Goal: Find specific page/section: Find specific page/section

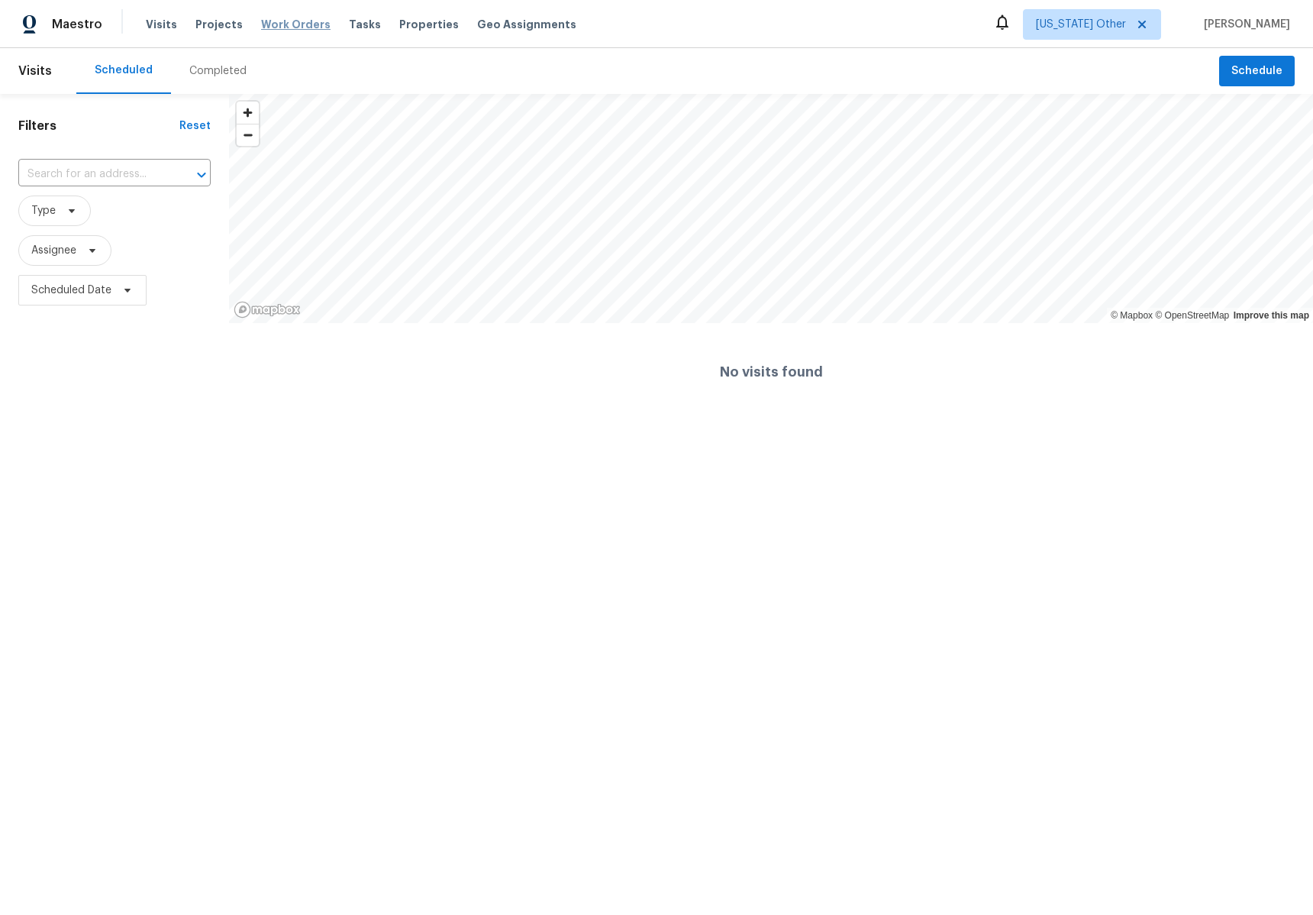
click at [278, 27] on span "Work Orders" at bounding box center [295, 24] width 69 height 15
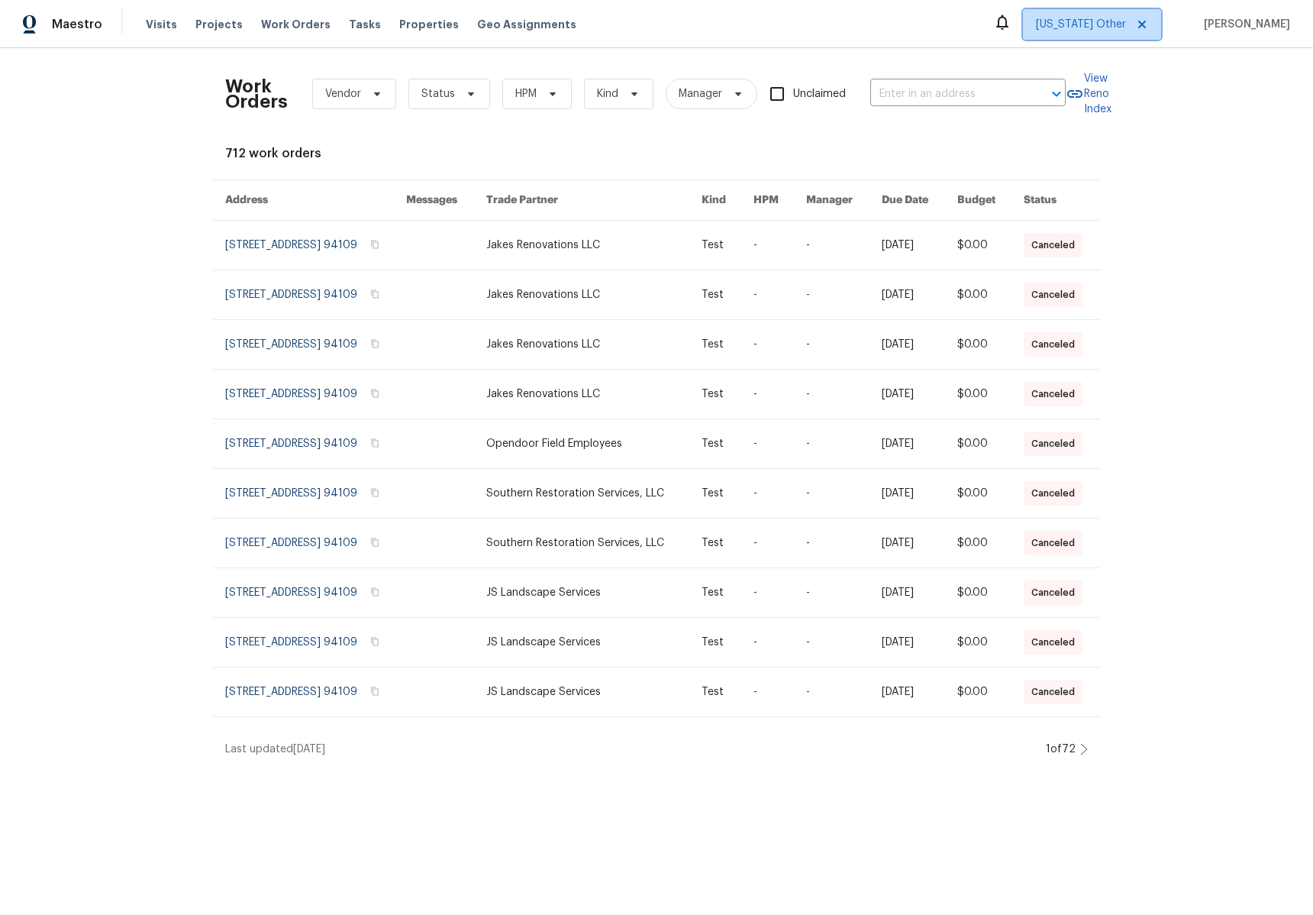
click at [1127, 14] on span "[US_STATE] Other" at bounding box center [1092, 24] width 138 height 31
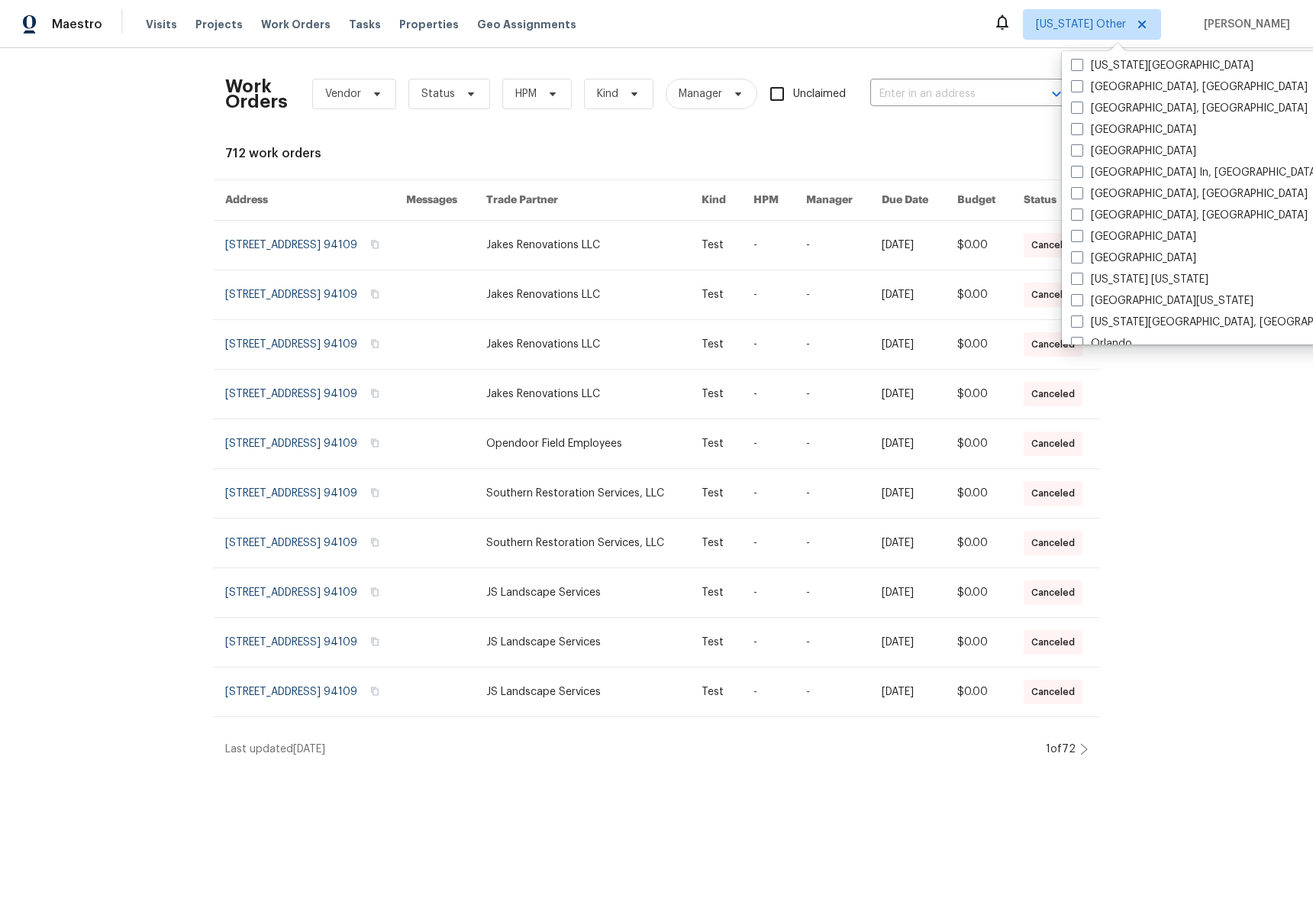
scroll to position [604, 0]
click at [1123, 250] on label "[GEOGRAPHIC_DATA]" at bounding box center [1133, 254] width 125 height 15
click at [1081, 250] on input "[GEOGRAPHIC_DATA]" at bounding box center [1076, 252] width 10 height 10
checkbox input "true"
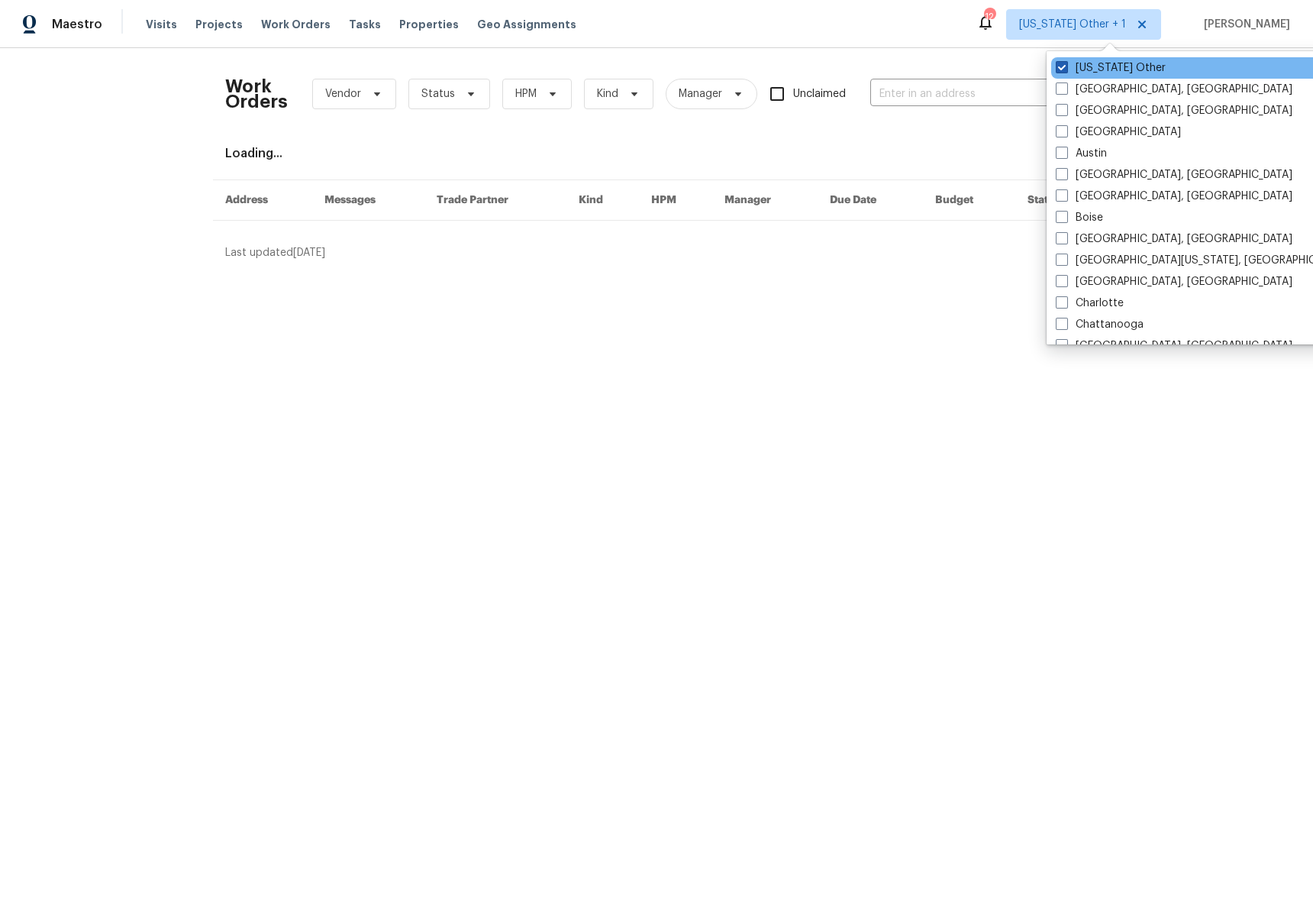
click at [1098, 64] on label "[US_STATE] Other" at bounding box center [1111, 67] width 110 height 15
click at [1066, 64] on input "[US_STATE] Other" at bounding box center [1061, 65] width 10 height 10
checkbox input "false"
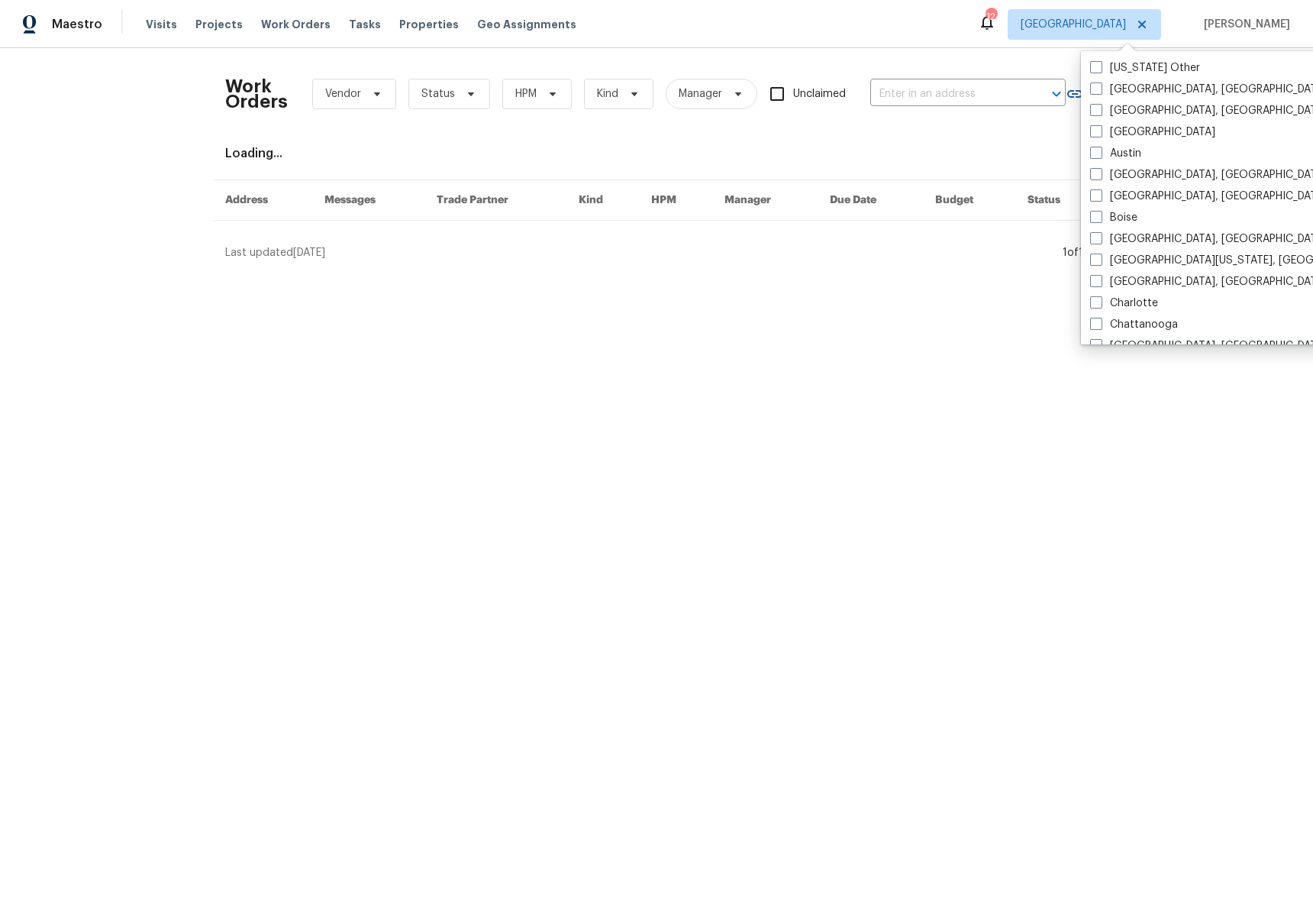
click at [882, 165] on div "Work Orders Vendor Status HPM Kind Manager Unclaimed ​ View Reno Index Loading.…" at bounding box center [656, 160] width 863 height 200
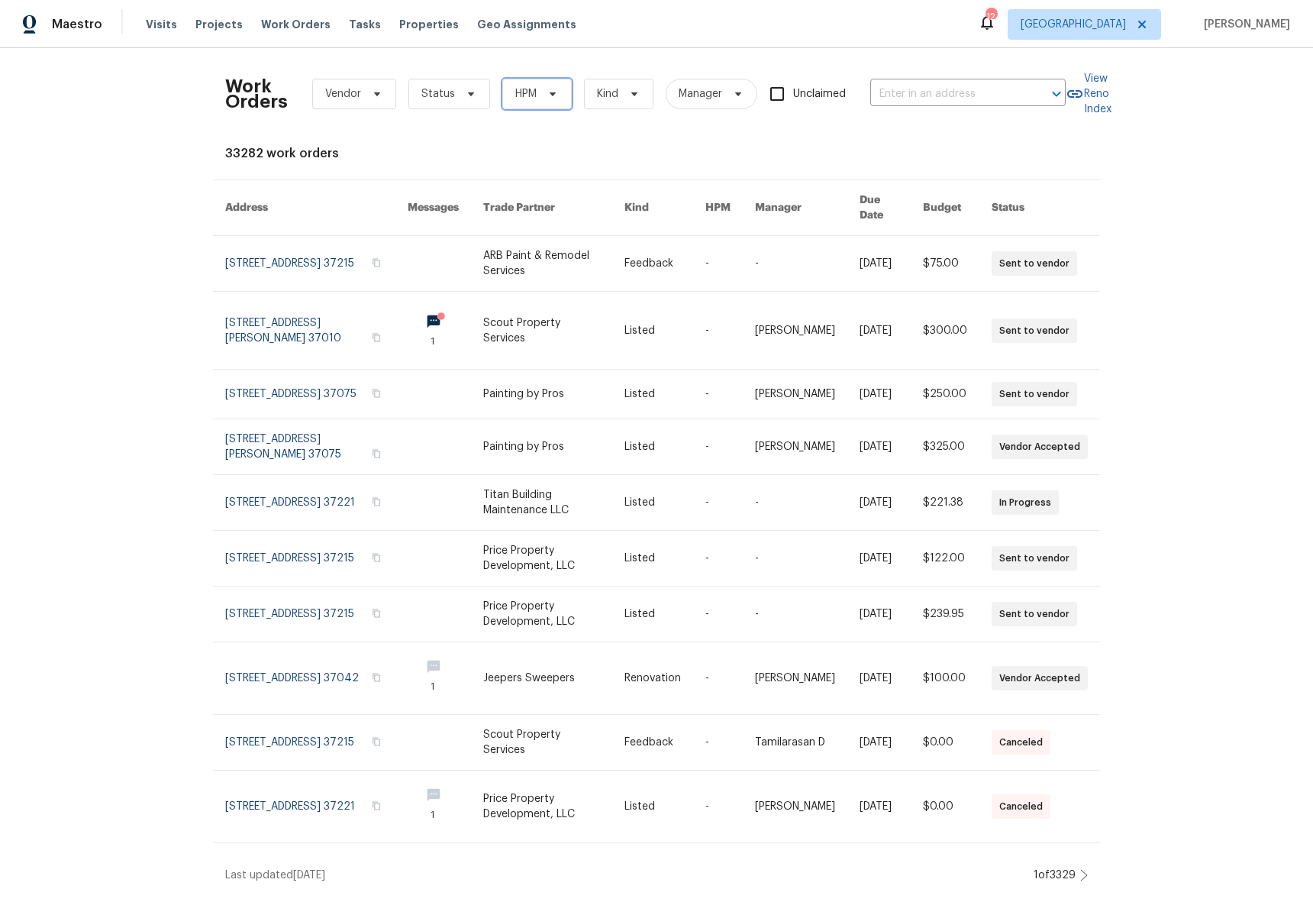
click at [523, 87] on span "HPM" at bounding box center [525, 93] width 21 height 15
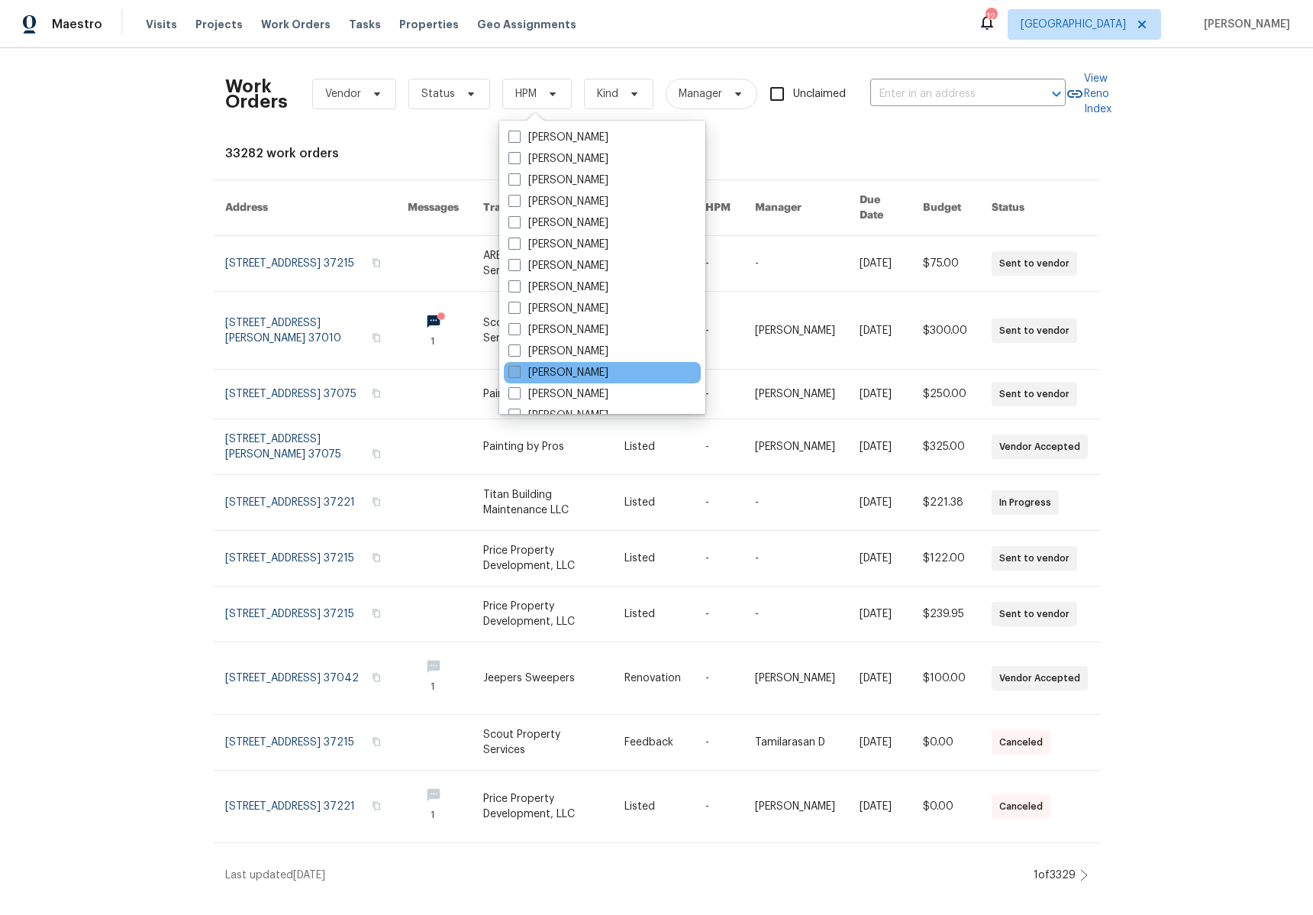
scroll to position [275, 0]
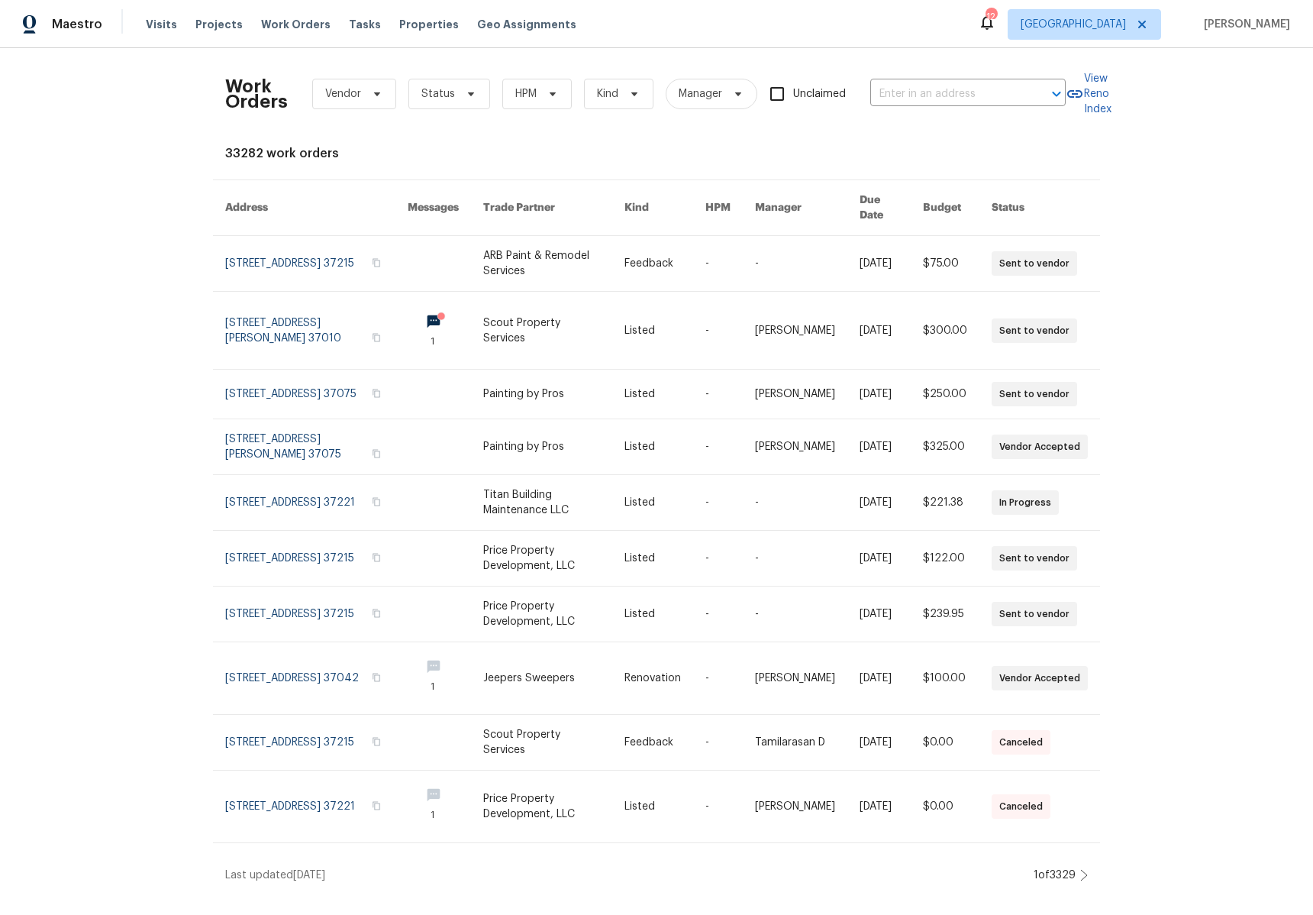
click at [764, 146] on div "33282 work orders" at bounding box center [656, 153] width 863 height 15
click at [418, 19] on span "Properties" at bounding box center [429, 24] width 60 height 15
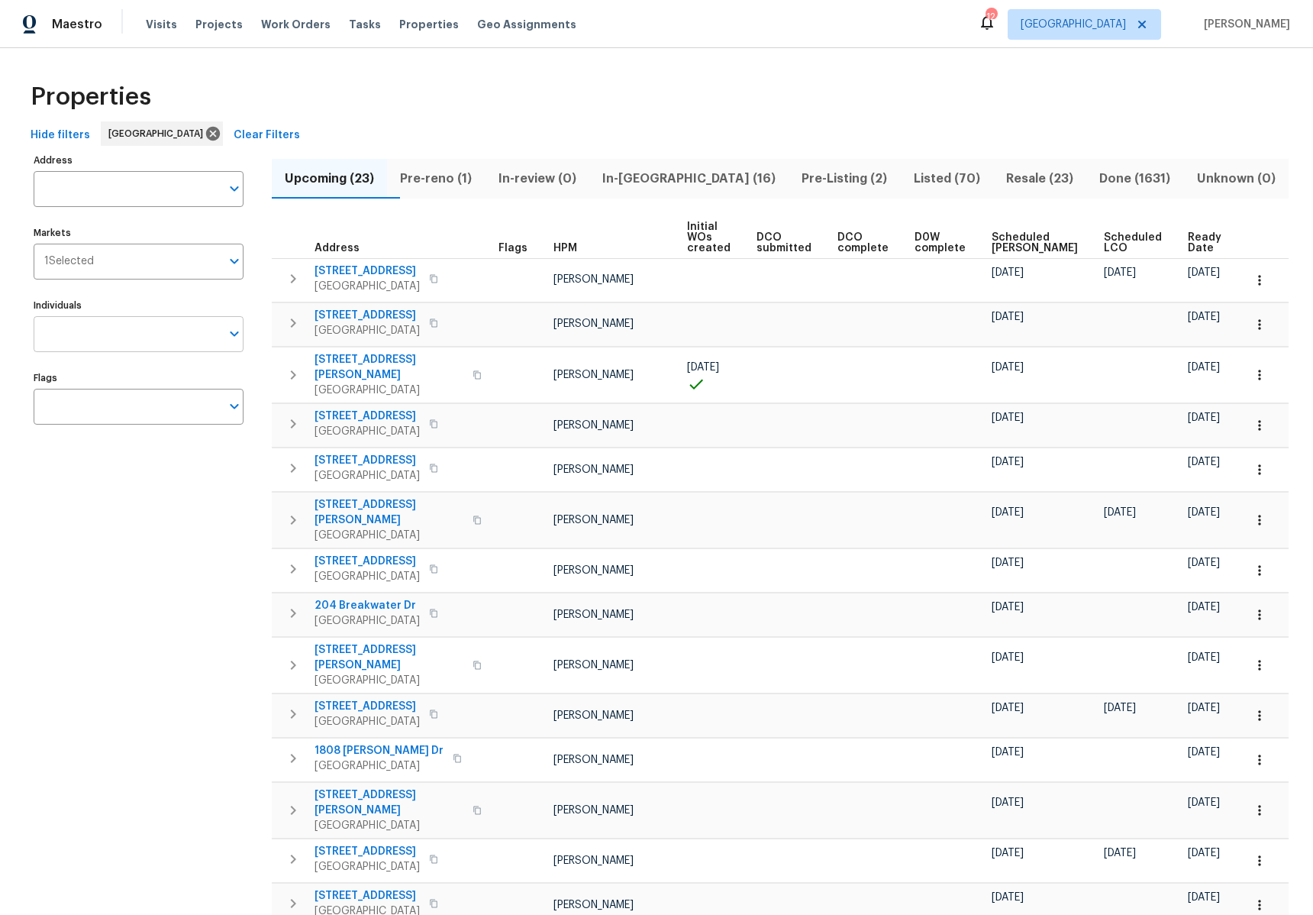
click at [102, 334] on input "Individuals" at bounding box center [127, 334] width 187 height 36
type input "[PERSON_NAME]"
click at [195, 563] on div "Address Address Markets 1 Selected Markets Individuals Individuals Flags Flags" at bounding box center [148, 775] width 229 height 1250
click at [142, 337] on input "Individuals" at bounding box center [127, 334] width 187 height 36
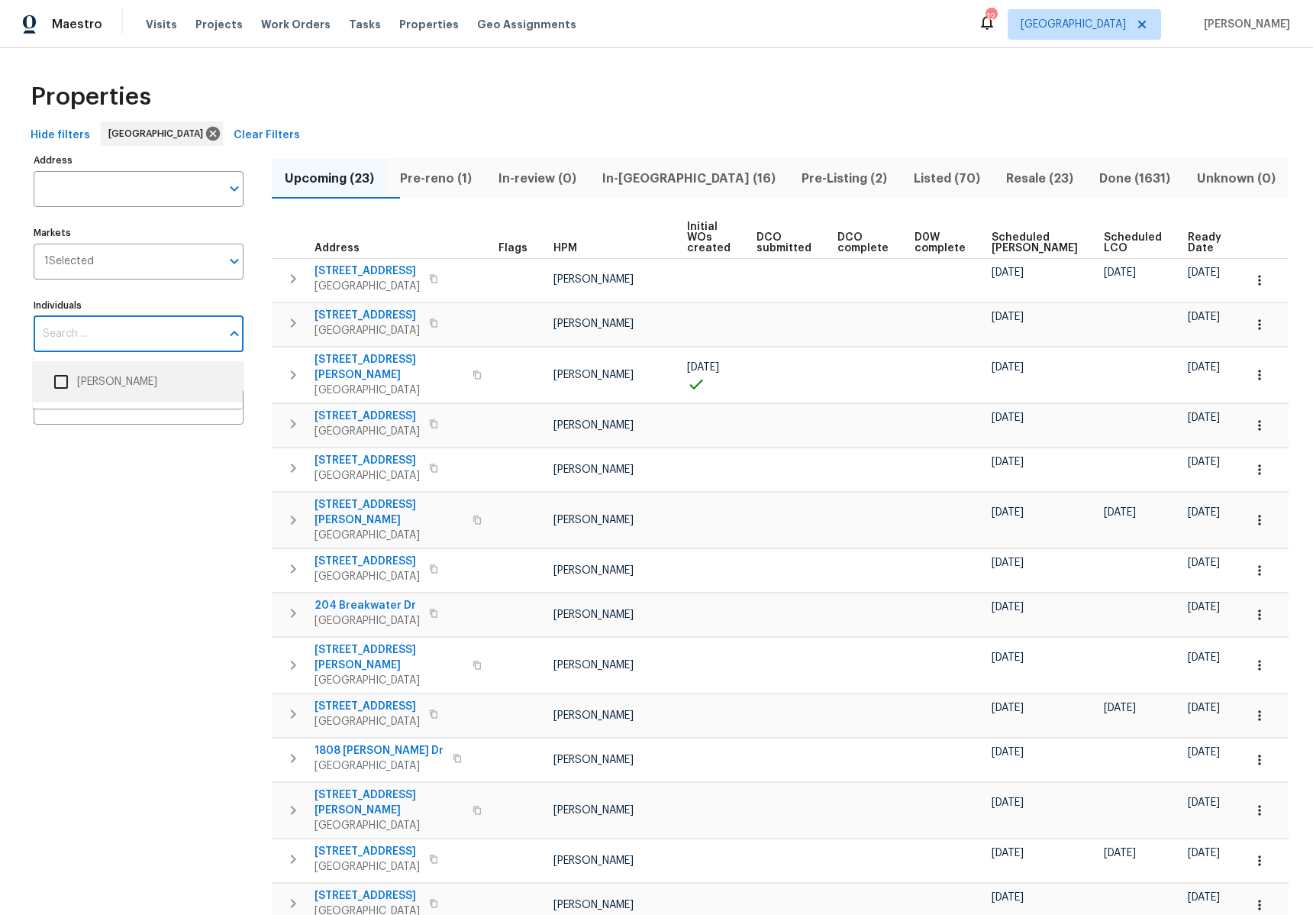
click at [123, 380] on li "[PERSON_NAME]" at bounding box center [138, 382] width 186 height 32
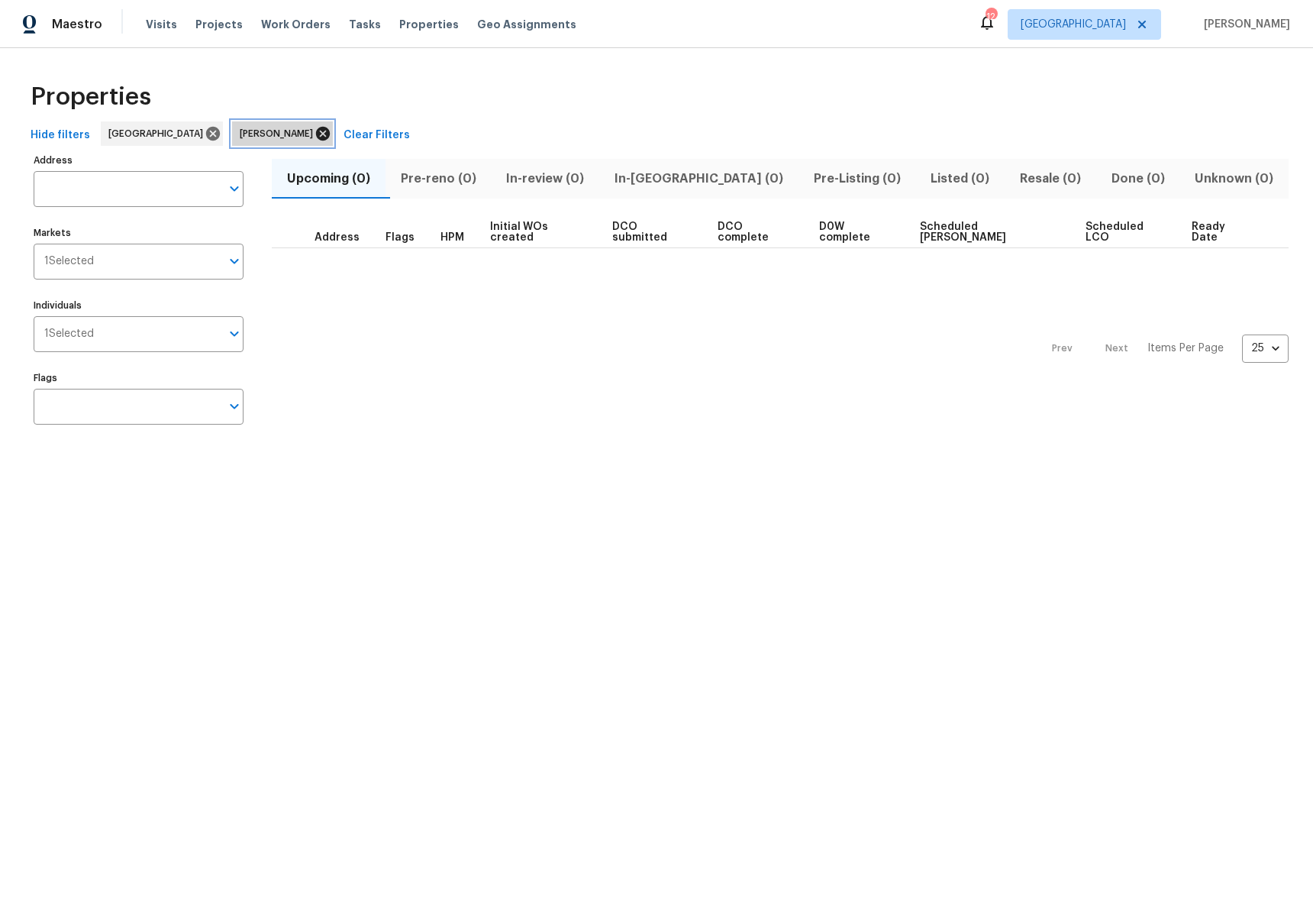
click at [316, 132] on icon at bounding box center [323, 134] width 14 height 14
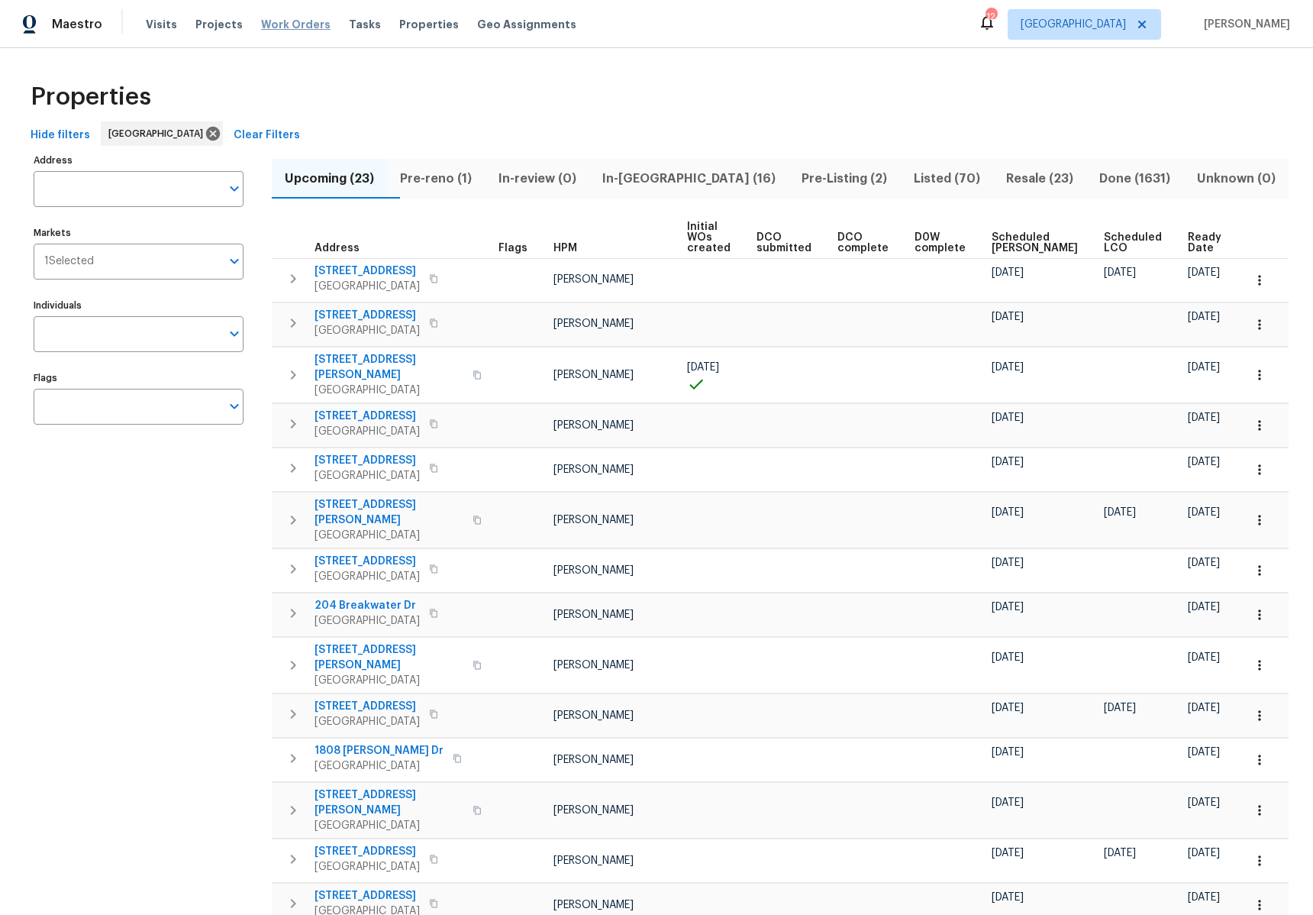
click at [284, 19] on span "Work Orders" at bounding box center [295, 24] width 69 height 15
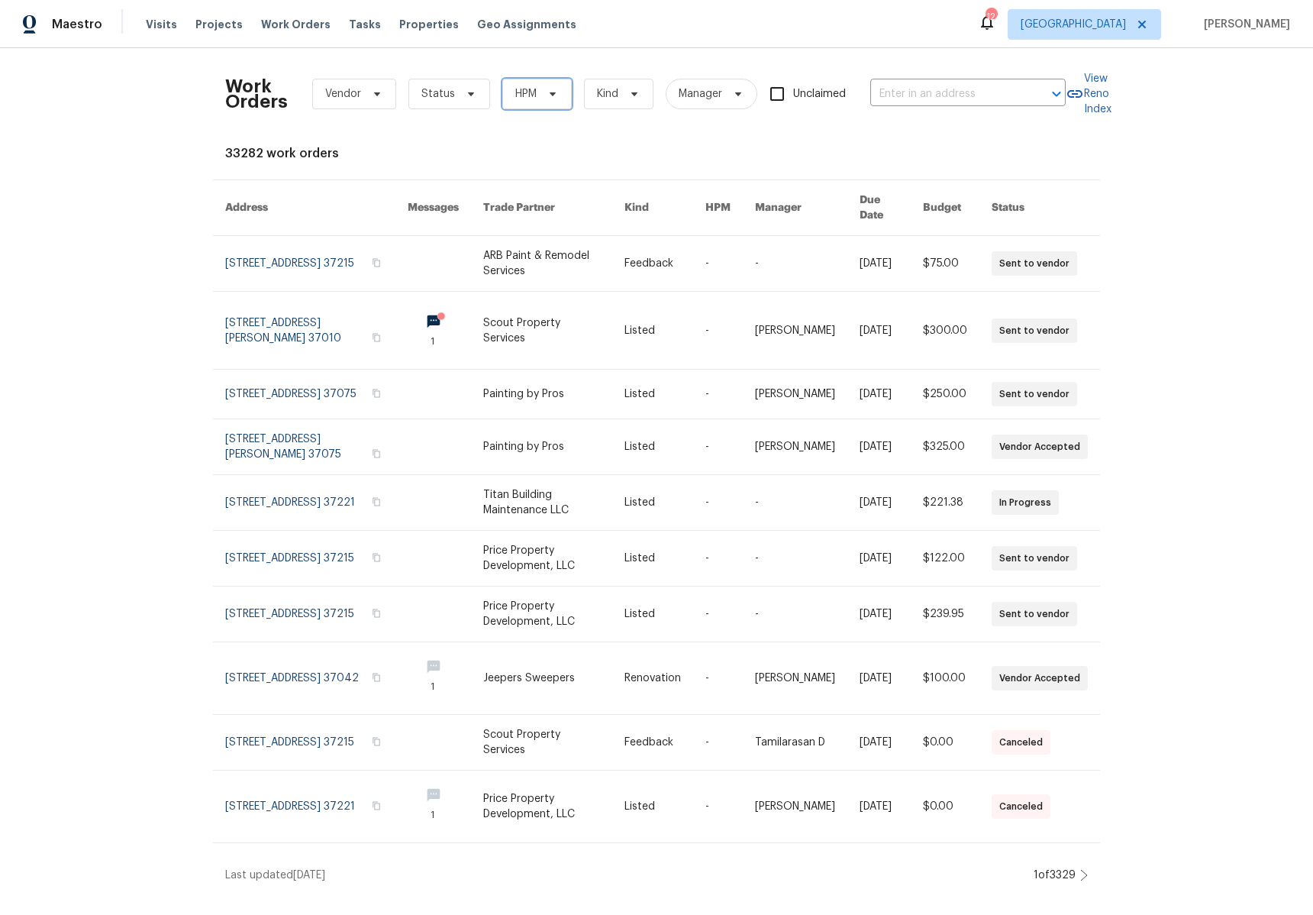
click at [529, 102] on span "HPM" at bounding box center [536, 94] width 69 height 31
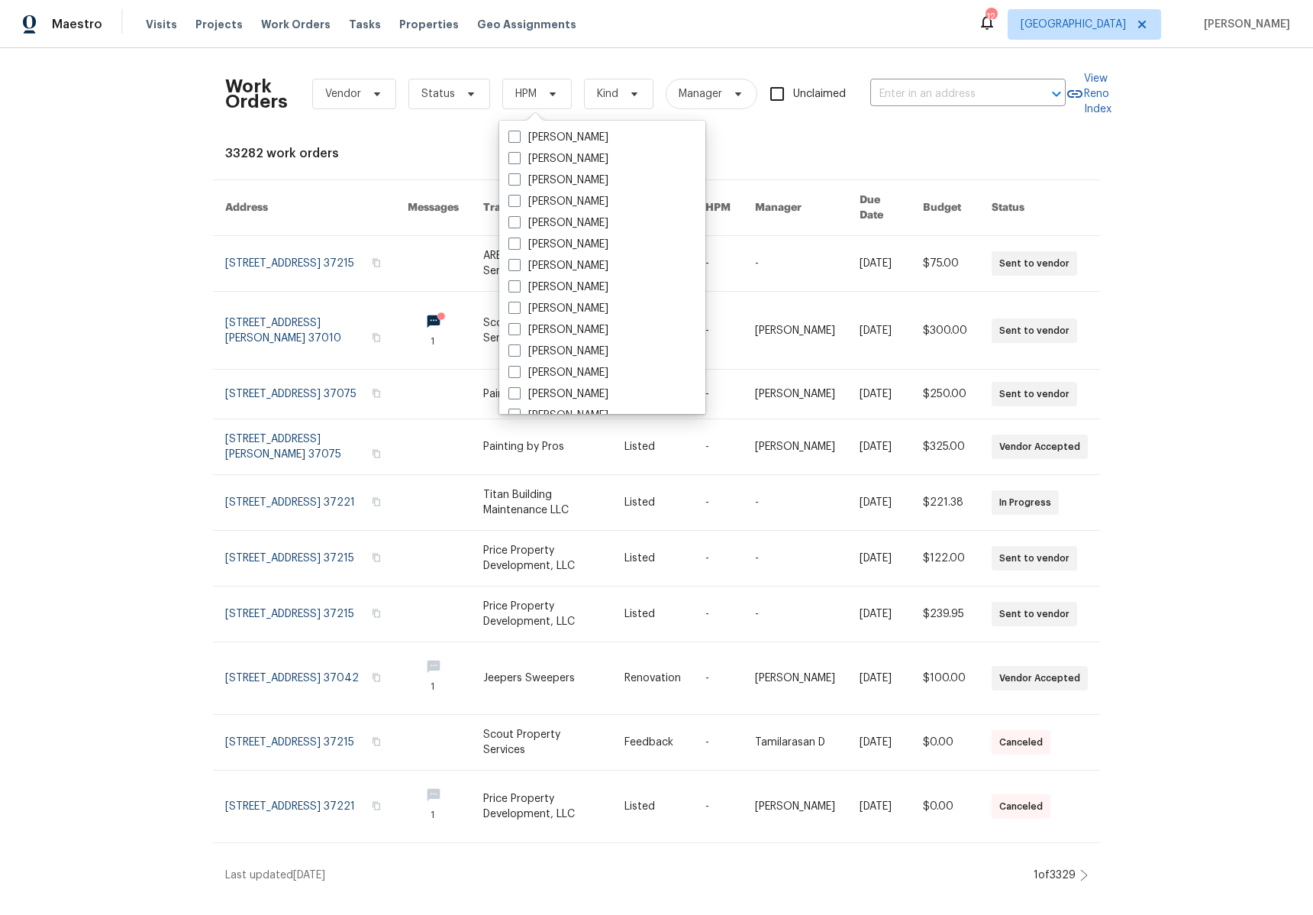
click at [801, 142] on div "Work Orders Vendor Status HPM Kind Manager Unclaimed ​ View Reno Index 33282 wo…" at bounding box center [656, 471] width 863 height 822
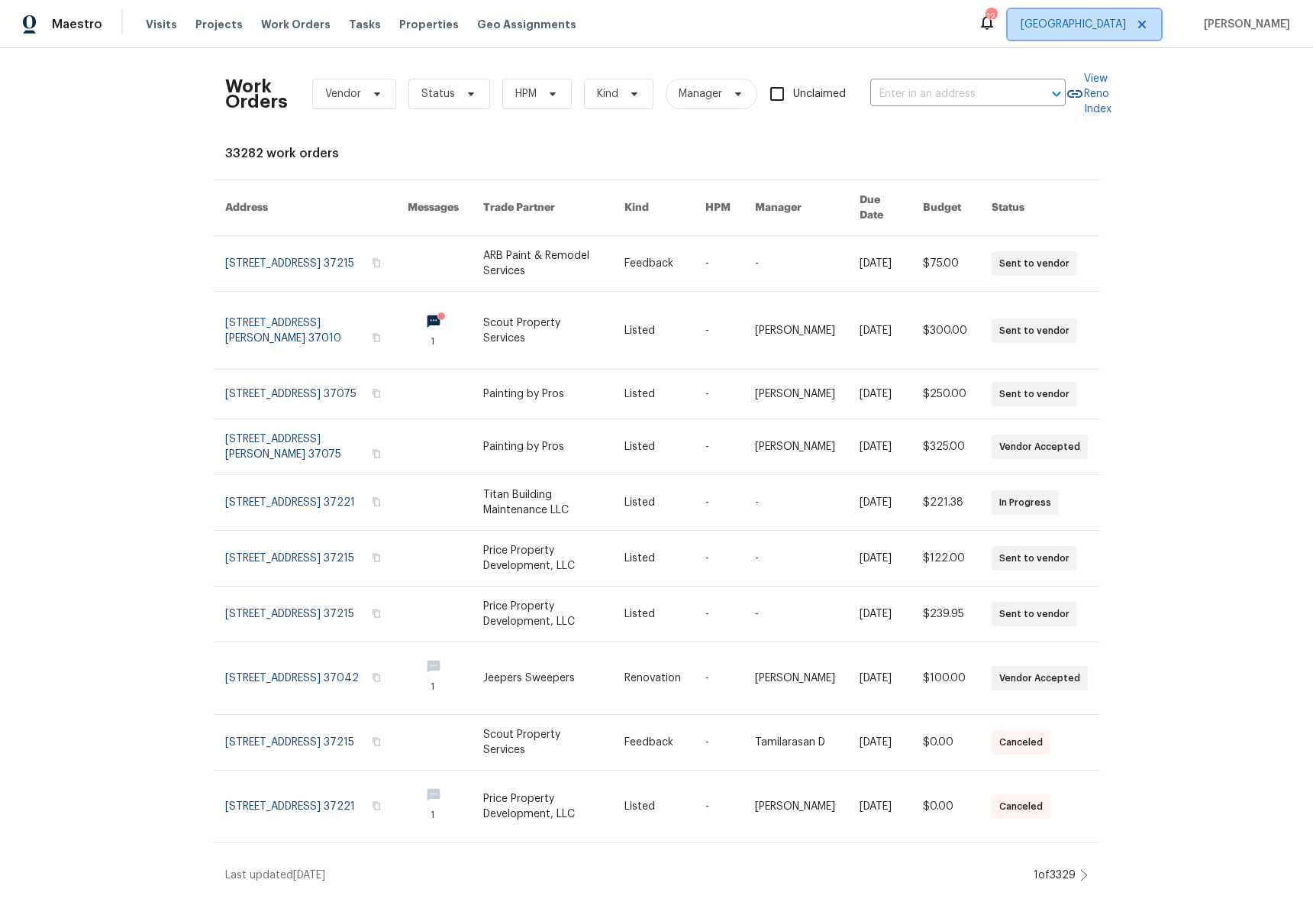
click at [1146, 22] on icon at bounding box center [1143, 25] width 8 height 8
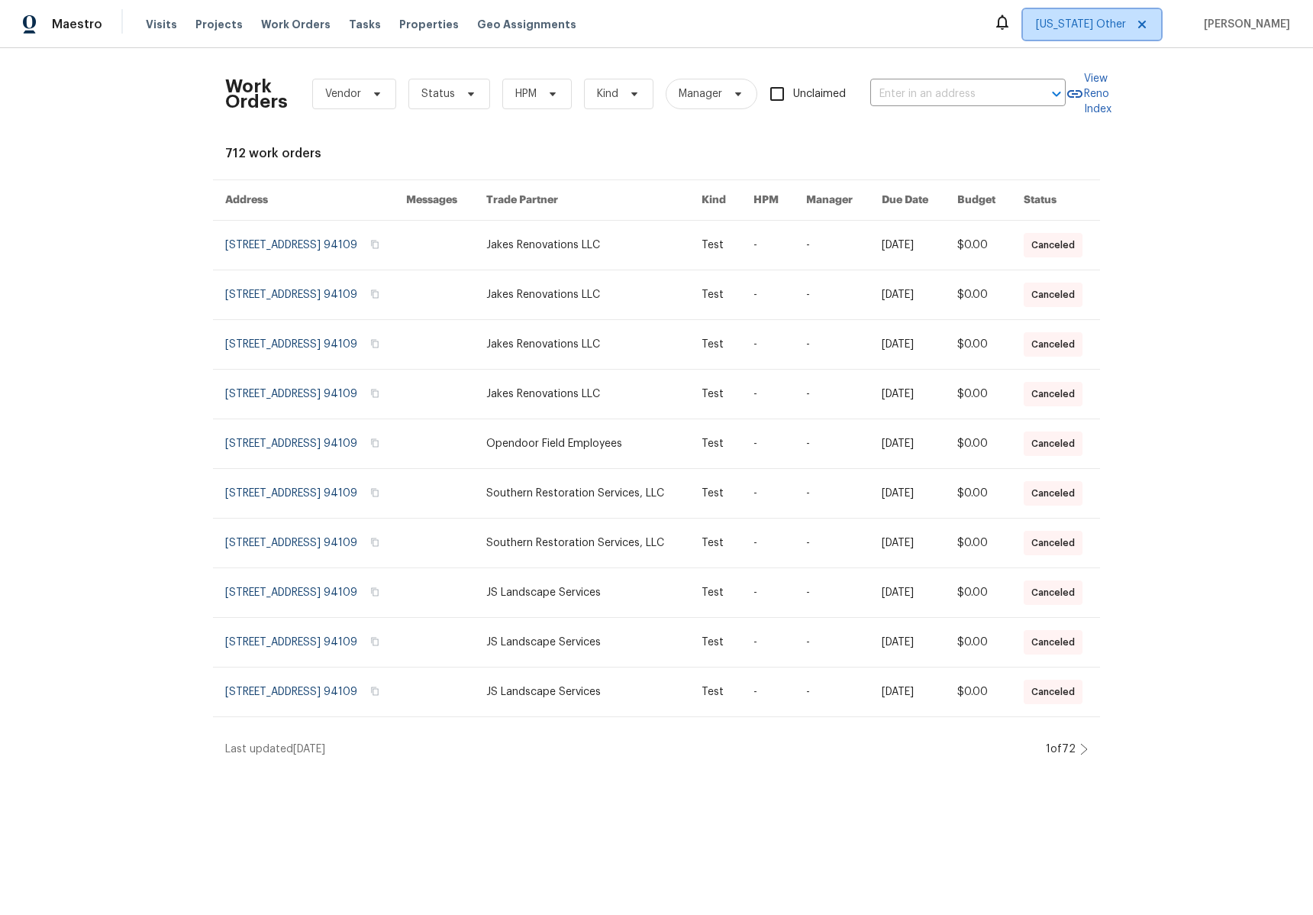
click at [1102, 17] on span "[US_STATE] Other" at bounding box center [1081, 24] width 90 height 15
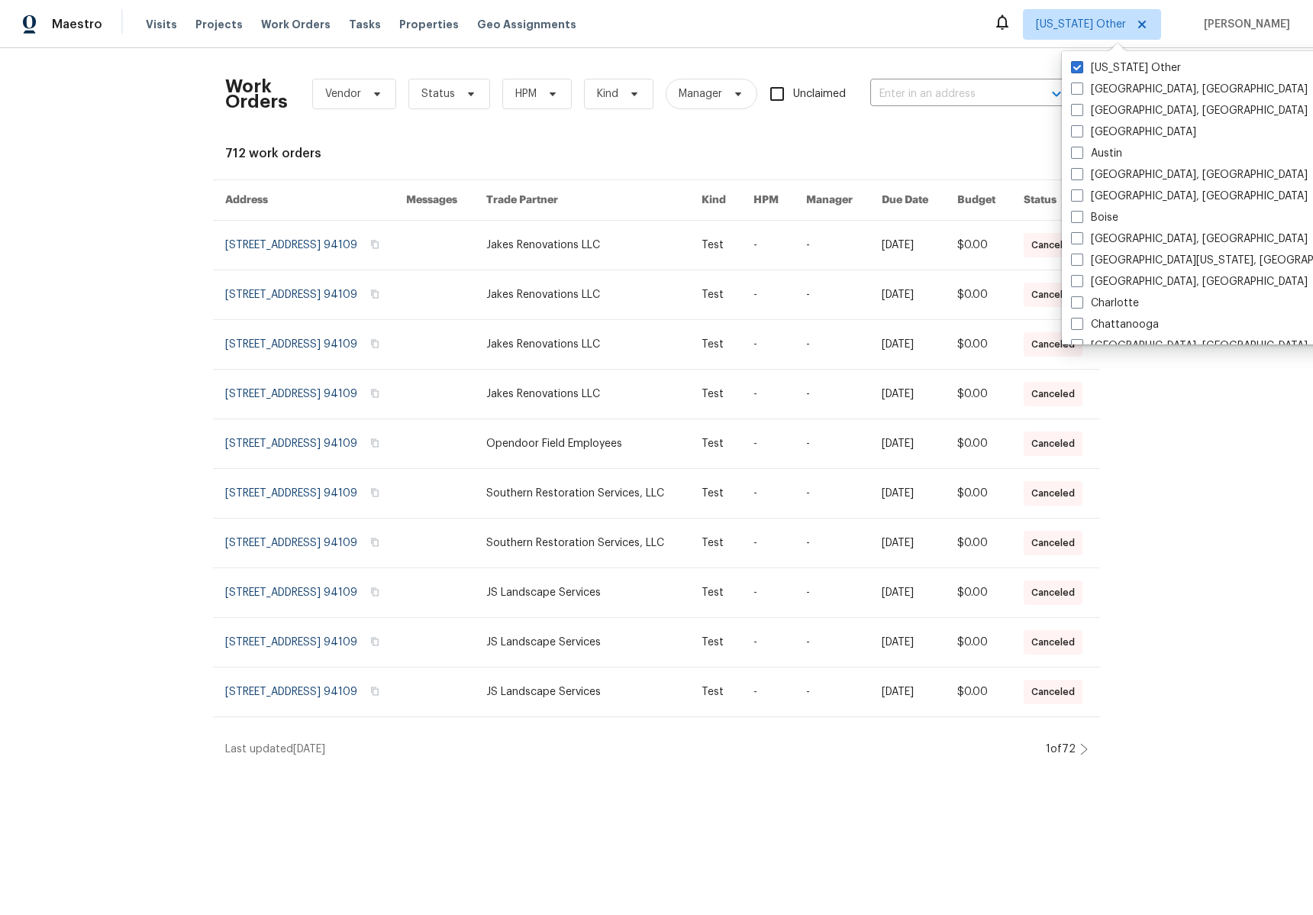
click at [1208, 393] on div "Work Orders Vendor Status HPM Kind Manager Unclaimed ​ View Reno Index 712 work…" at bounding box center [656, 408] width 1313 height 721
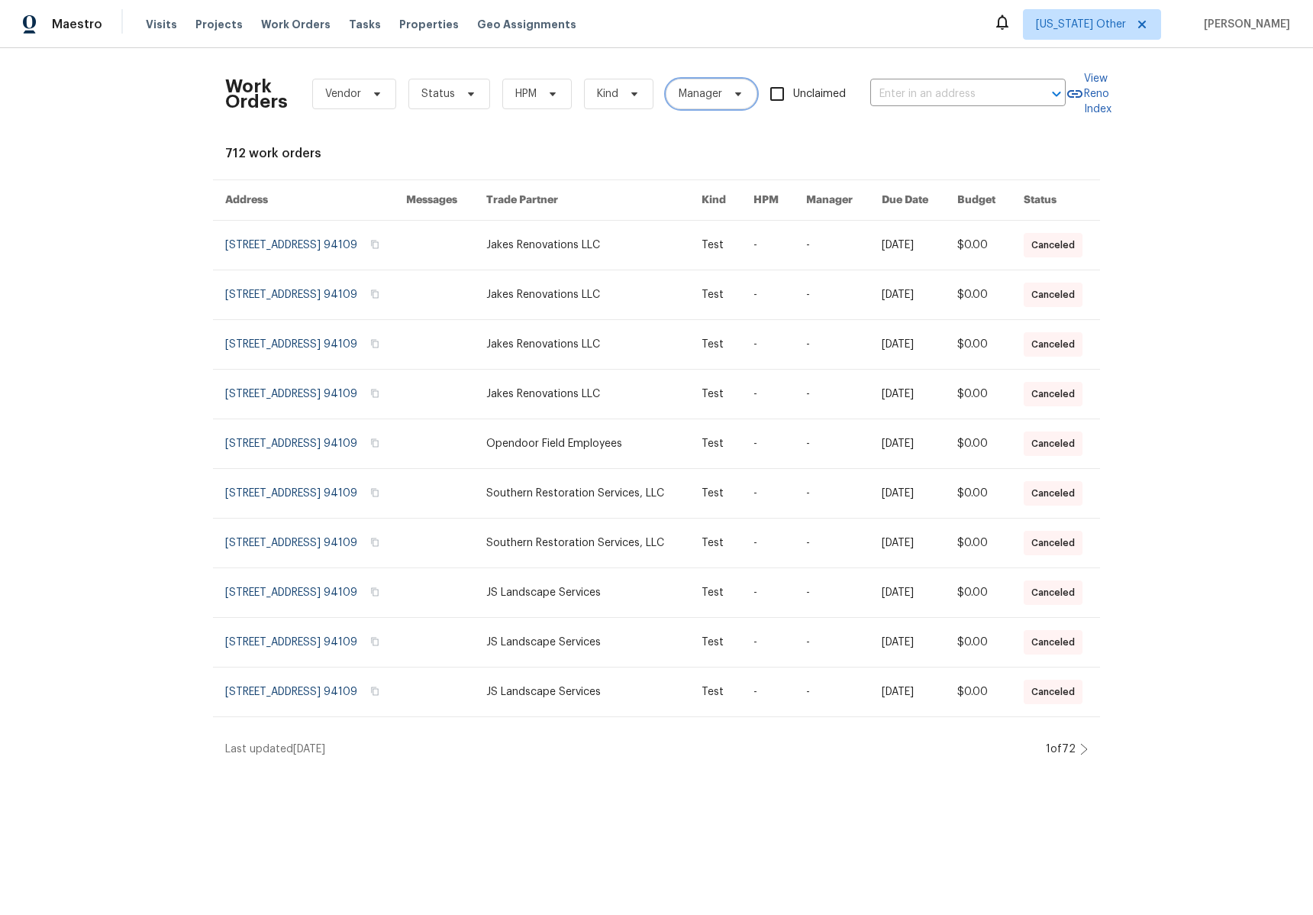
click at [706, 95] on span "Manager" at bounding box center [701, 93] width 44 height 15
type input "[PERSON_NAME].childs"
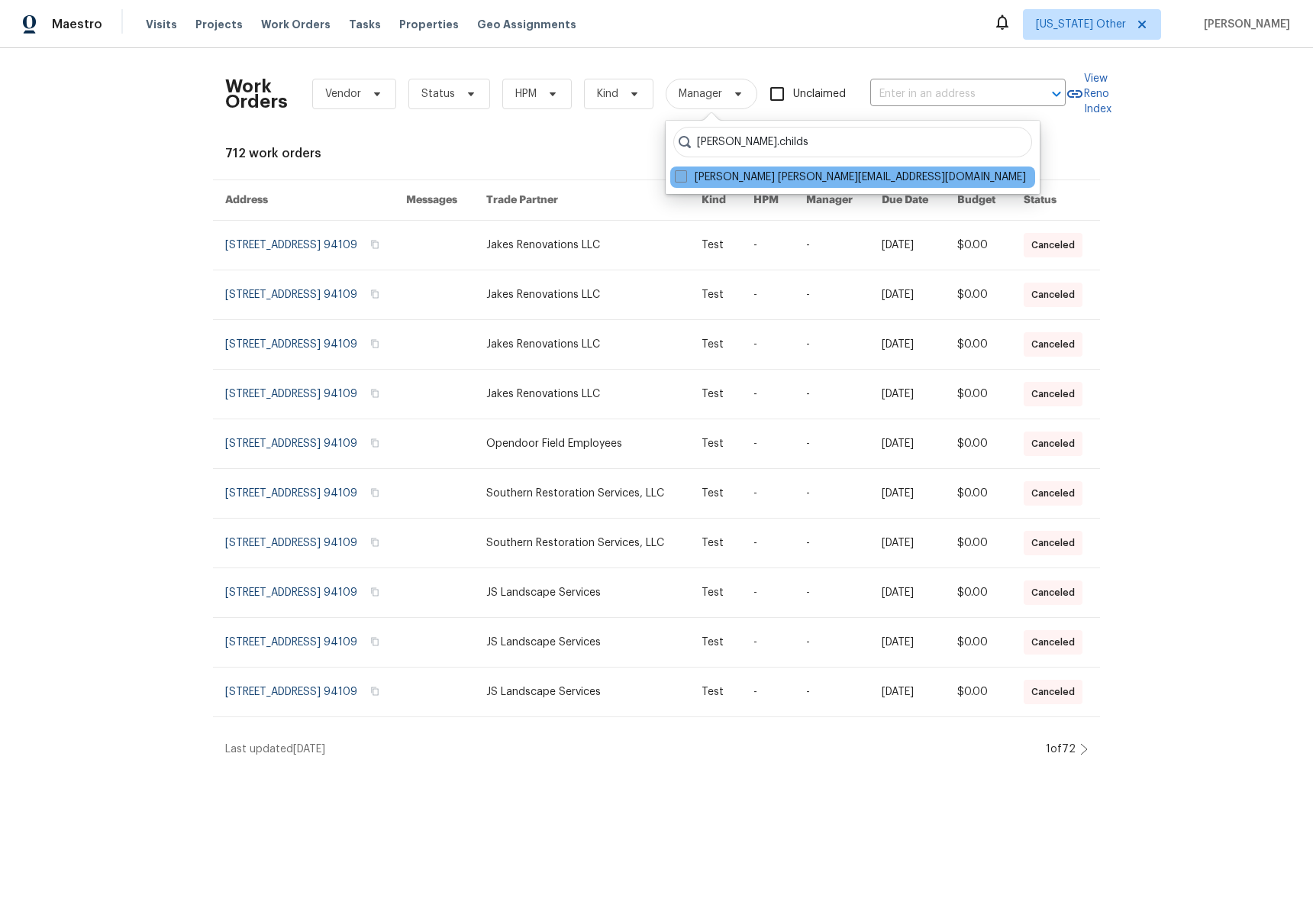
click at [686, 175] on span at bounding box center [681, 176] width 12 height 12
click at [685, 175] on input "[PERSON_NAME] [PERSON_NAME][EMAIL_ADDRESS][DOMAIN_NAME]" at bounding box center [680, 175] width 10 height 10
checkbox input "true"
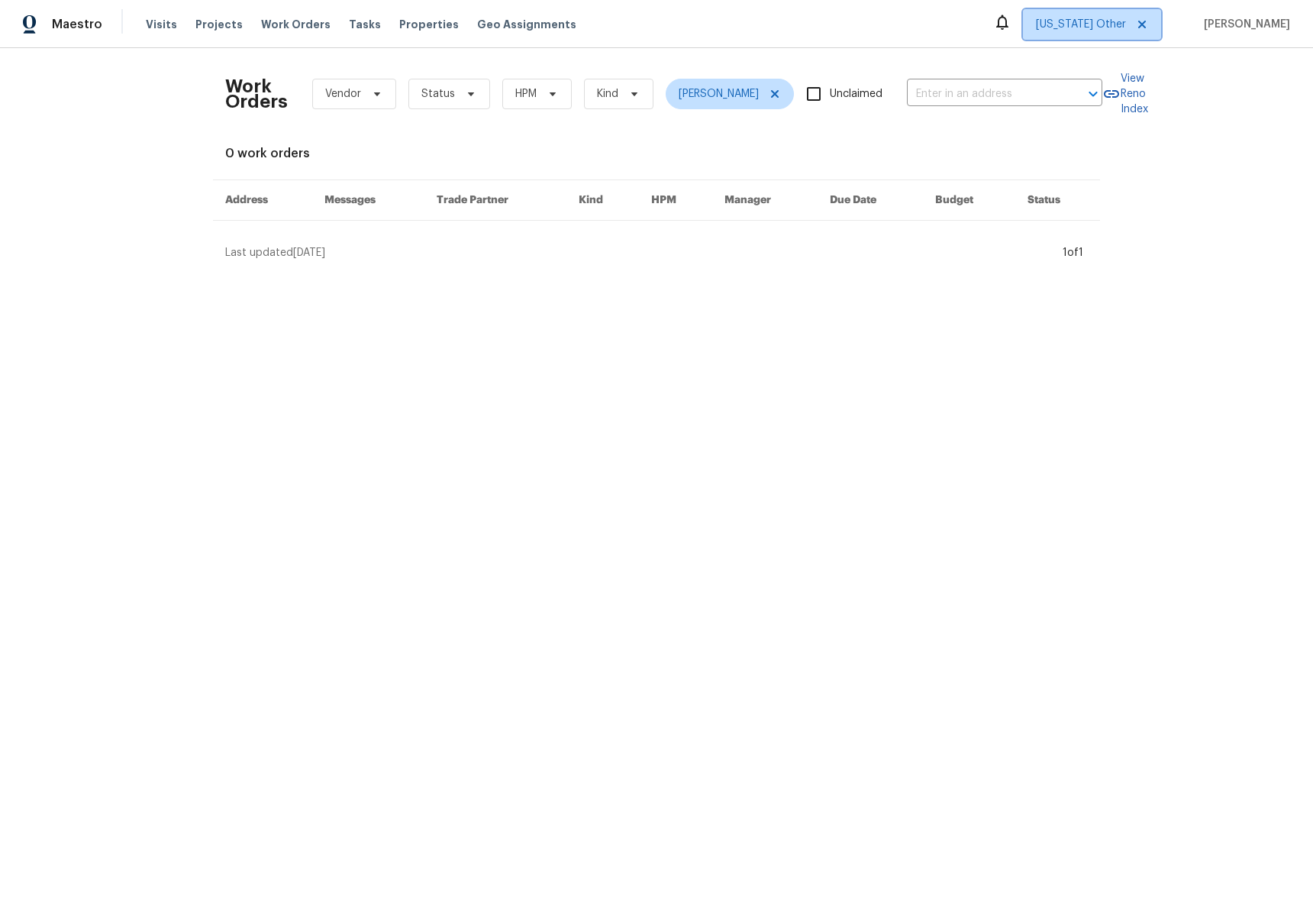
click at [1108, 25] on span "[US_STATE] Other" at bounding box center [1081, 24] width 90 height 15
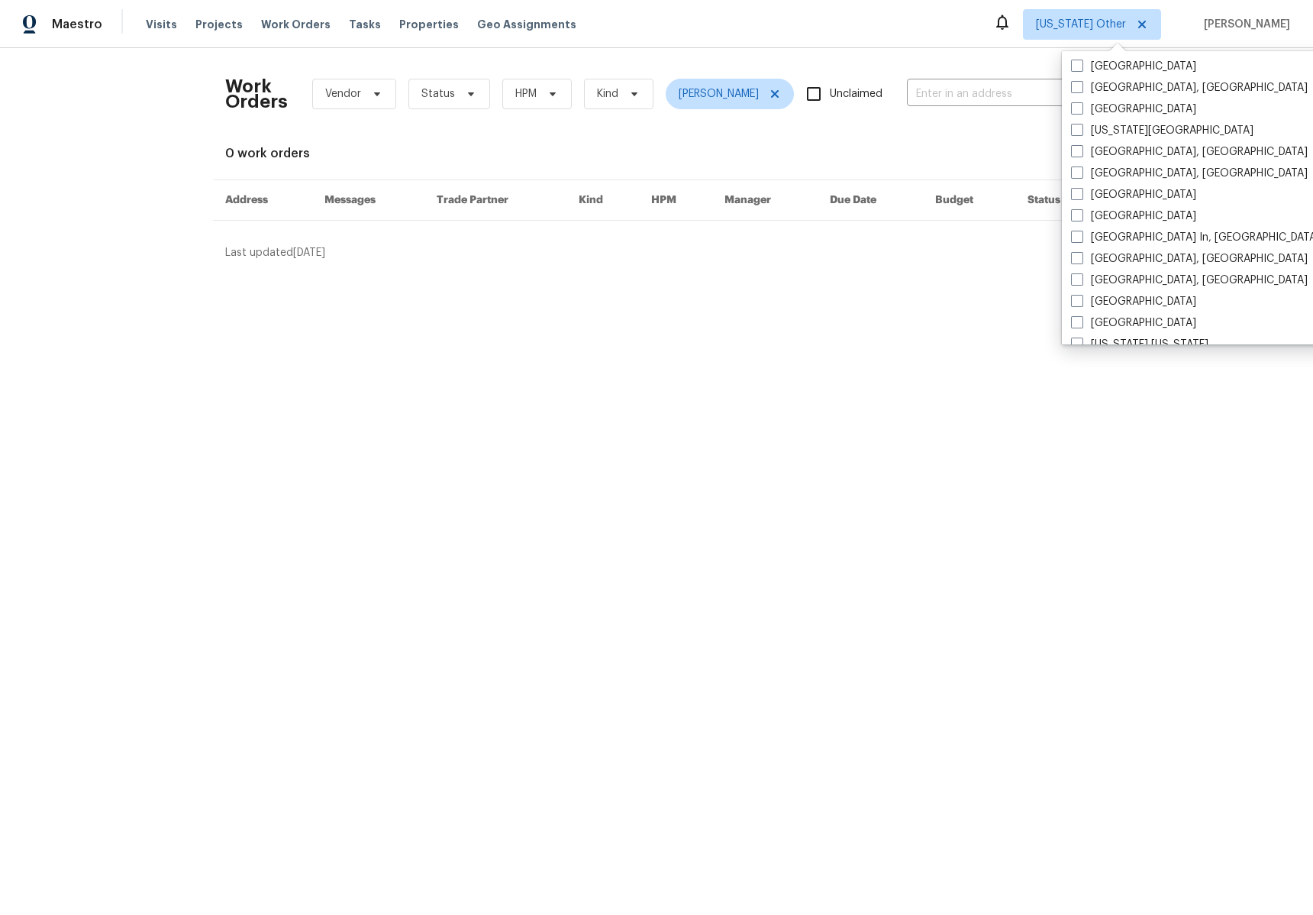
scroll to position [621, 0]
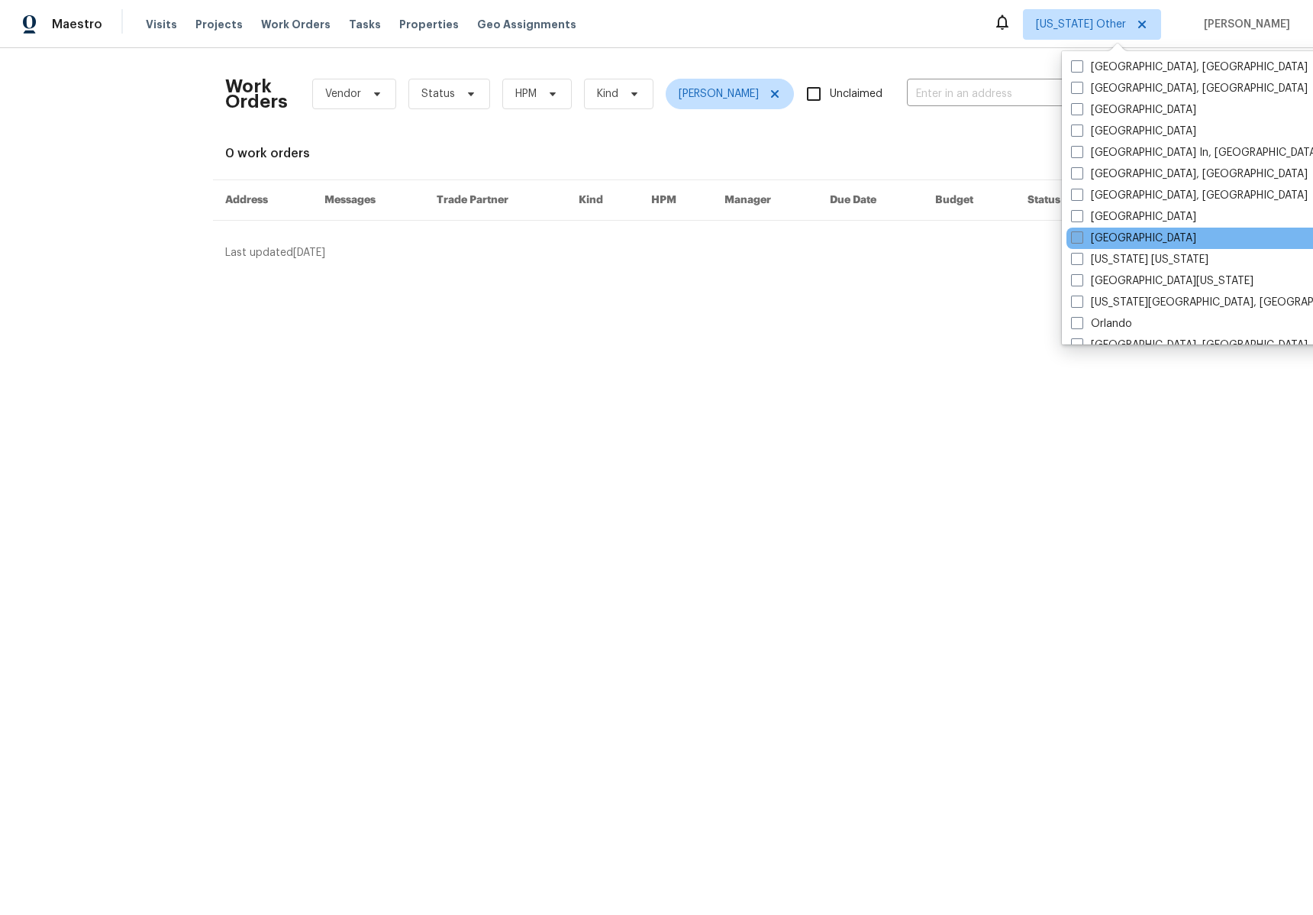
click at [1107, 233] on label "[GEOGRAPHIC_DATA]" at bounding box center [1133, 238] width 125 height 15
click at [1081, 233] on input "[GEOGRAPHIC_DATA]" at bounding box center [1076, 236] width 10 height 10
checkbox input "true"
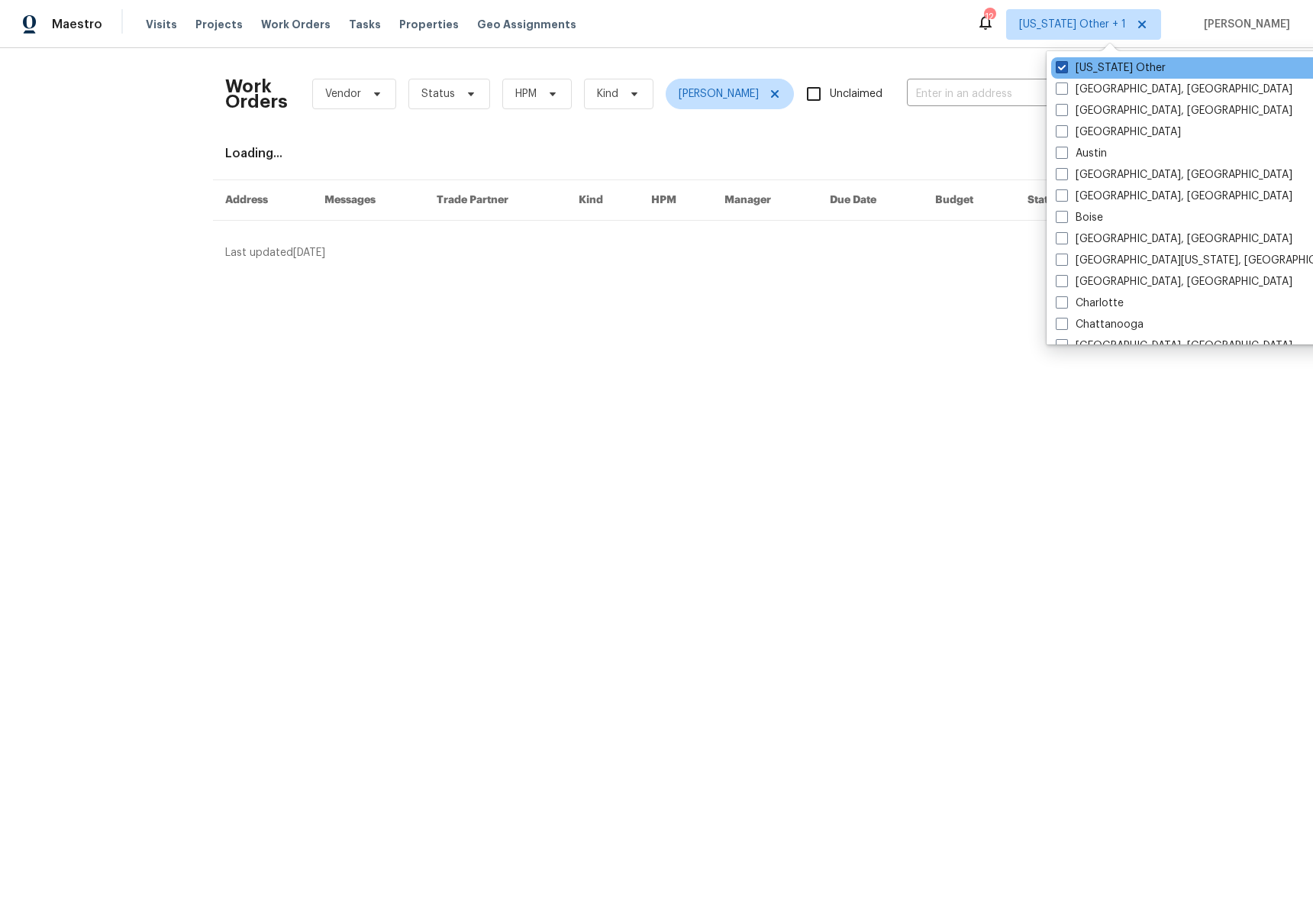
click at [1061, 68] on span at bounding box center [1062, 67] width 12 height 12
click at [1061, 68] on input "[US_STATE] Other" at bounding box center [1061, 65] width 10 height 10
checkbox input "false"
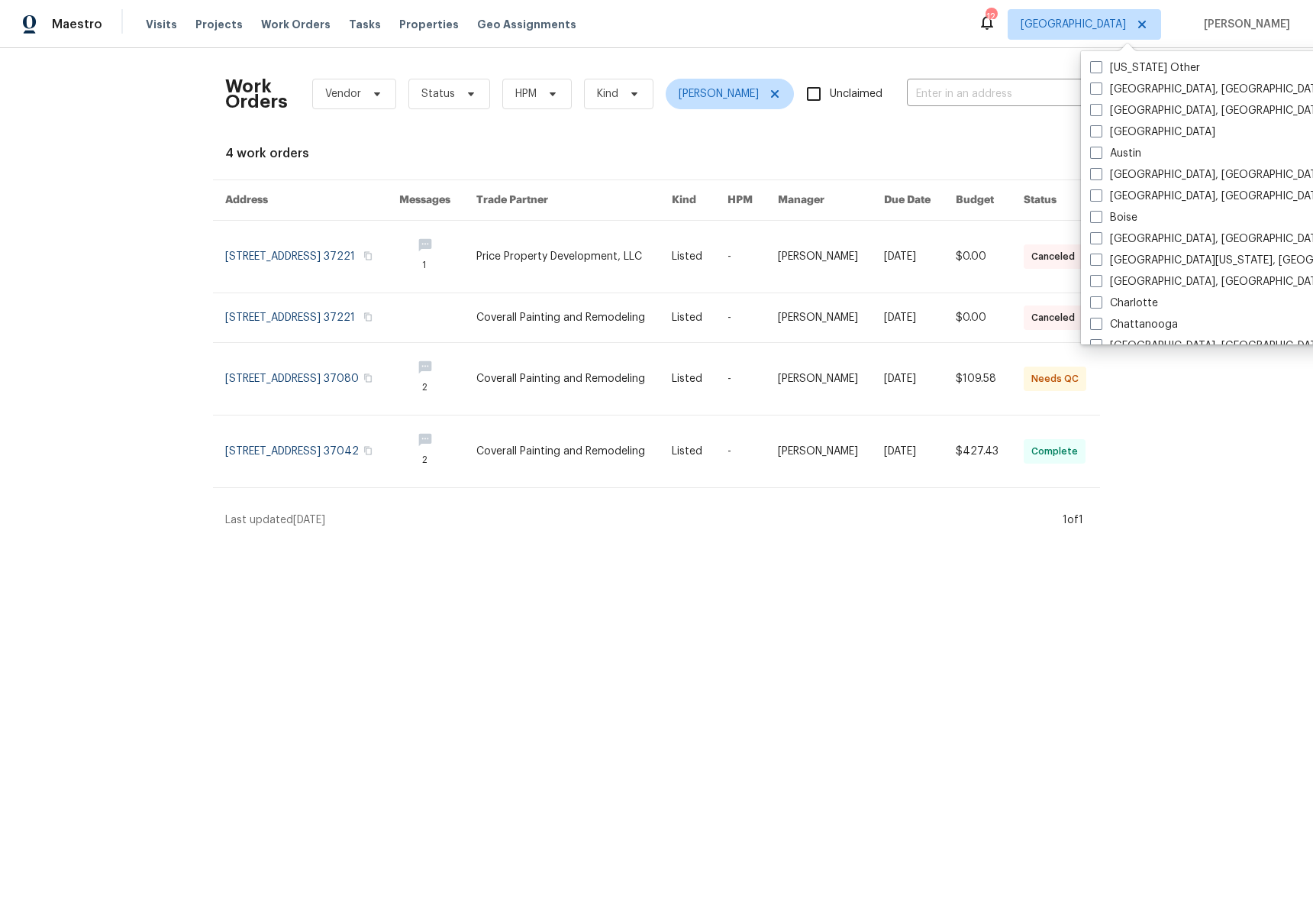
click at [147, 211] on div "Work Orders Vendor Status HPM Kind [PERSON_NAME] Childs Unclaimed ​ View Reno I…" at bounding box center [656, 294] width 1313 height 492
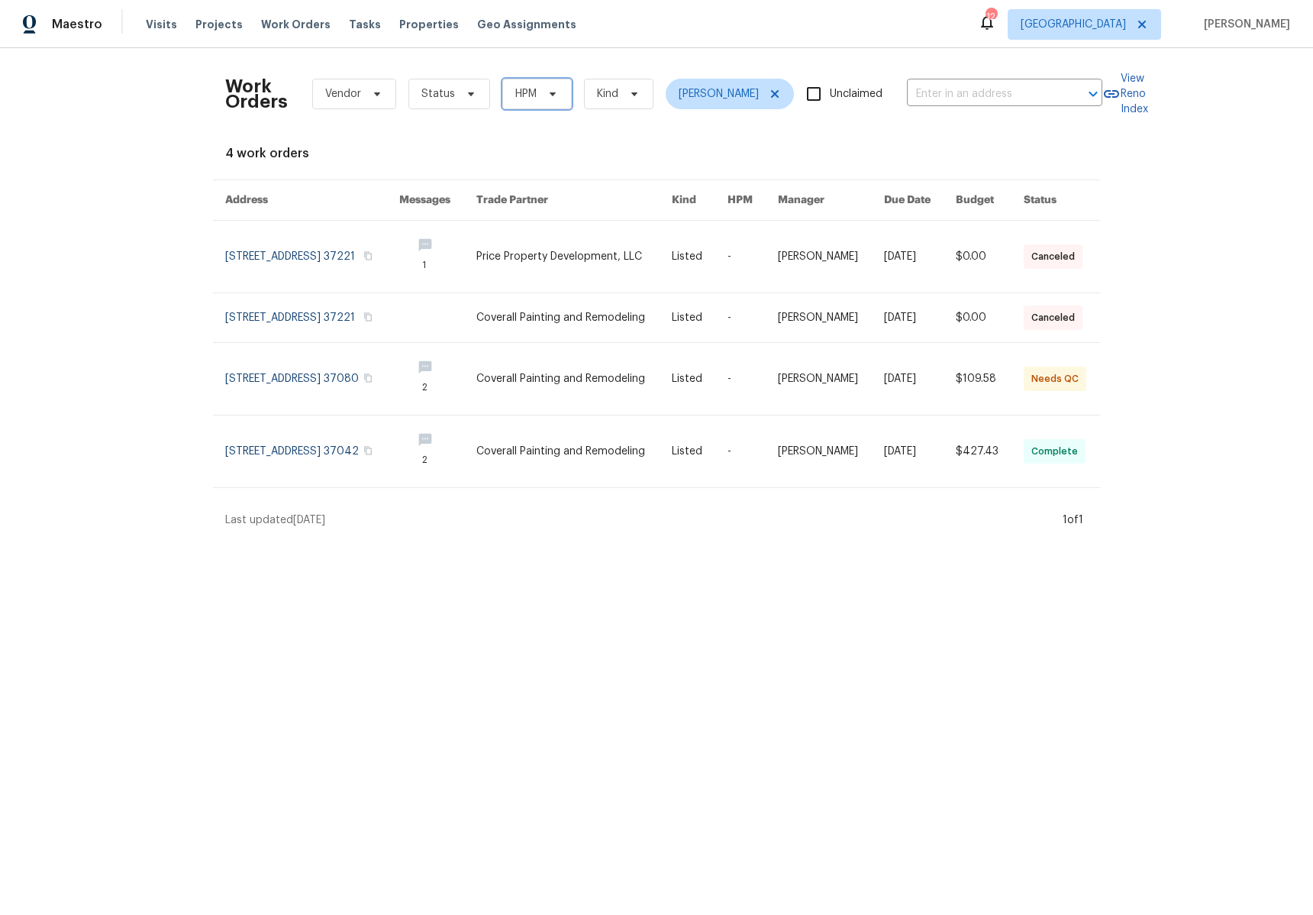
click at [542, 99] on span at bounding box center [550, 94] width 17 height 12
click at [406, 131] on div "Work Orders Vendor Status HPM Kind [PERSON_NAME] Childs Unclaimed ​ View Reno I…" at bounding box center [656, 293] width 863 height 467
